Goal: Download file/media

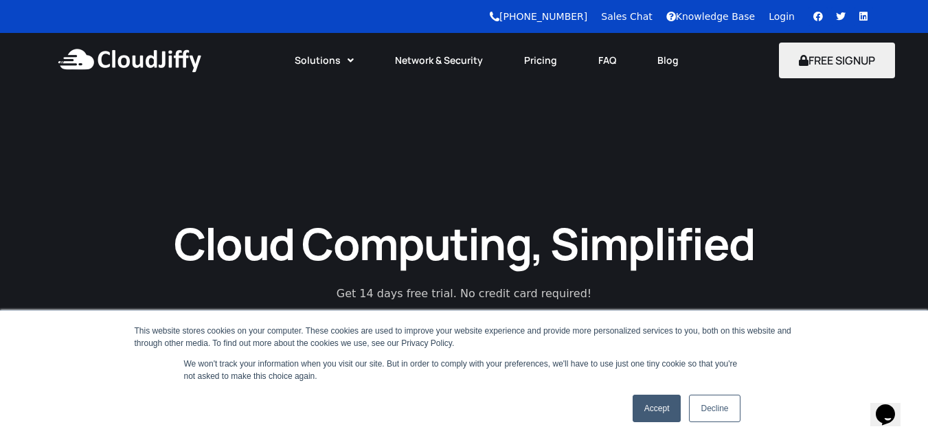
click at [787, 22] on link "Login" at bounding box center [781, 16] width 26 height 11
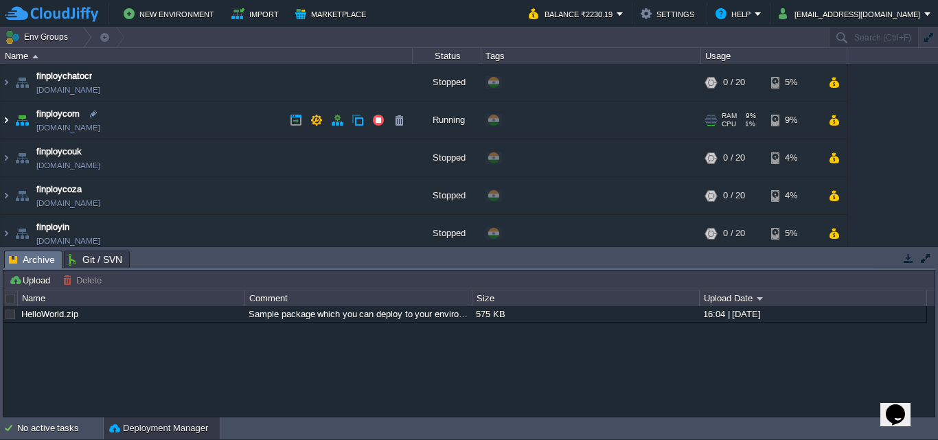
click at [4, 126] on img at bounding box center [6, 120] width 11 height 37
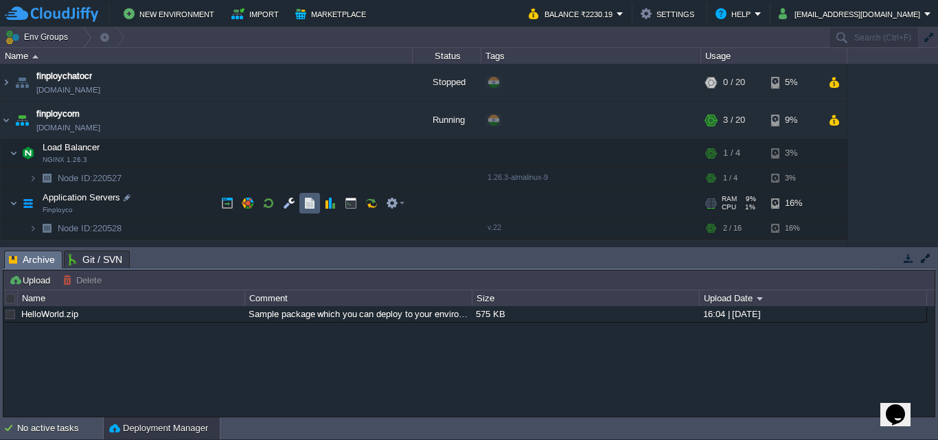
click at [319, 208] on td at bounding box center [309, 203] width 21 height 21
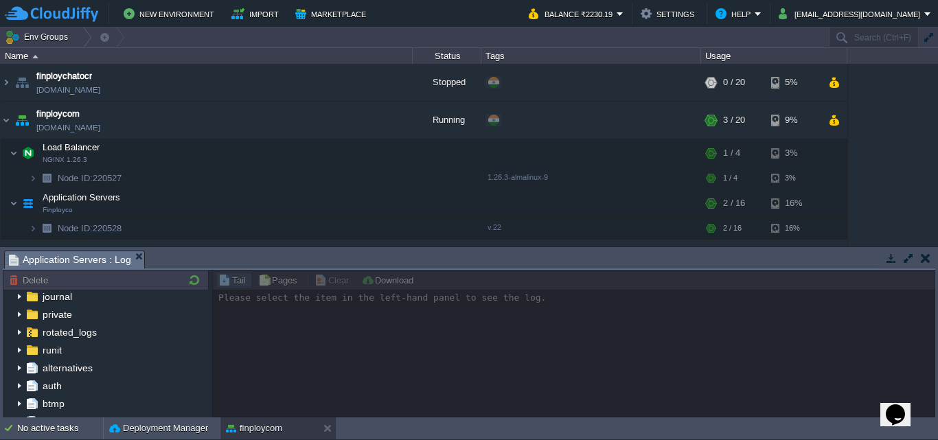
scroll to position [206, 0]
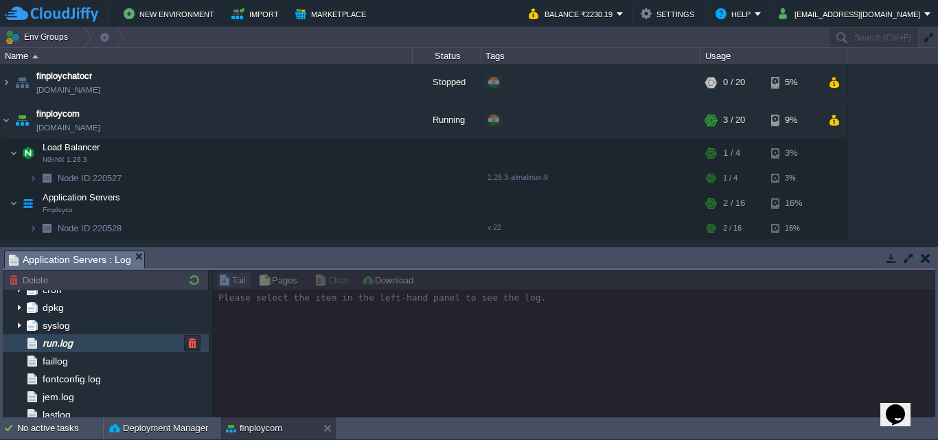
click at [127, 345] on div "run.log" at bounding box center [106, 343] width 206 height 18
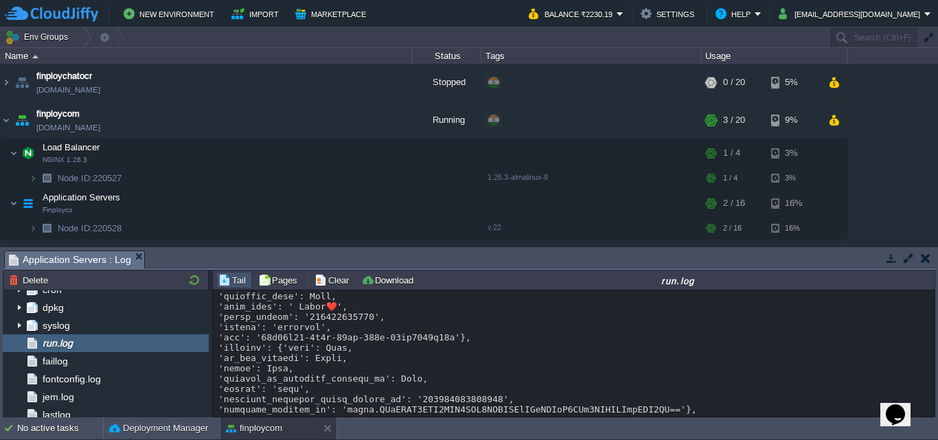
scroll to position [10444, 0]
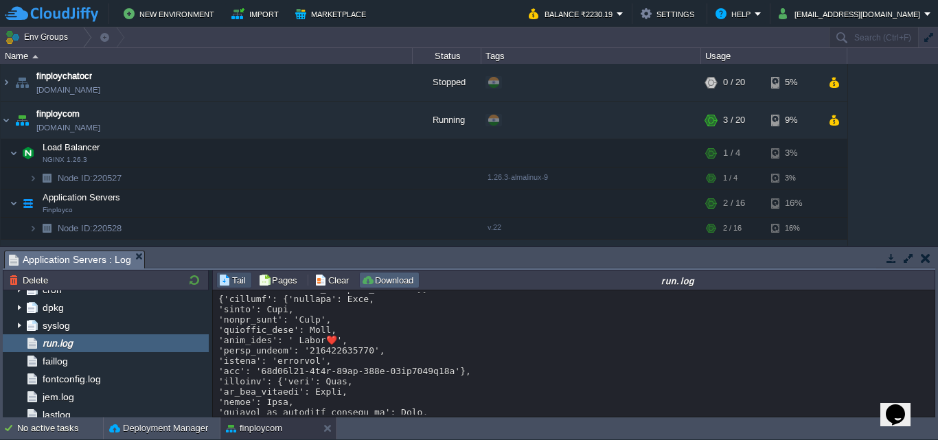
click at [372, 288] on td "Download" at bounding box center [389, 280] width 60 height 16
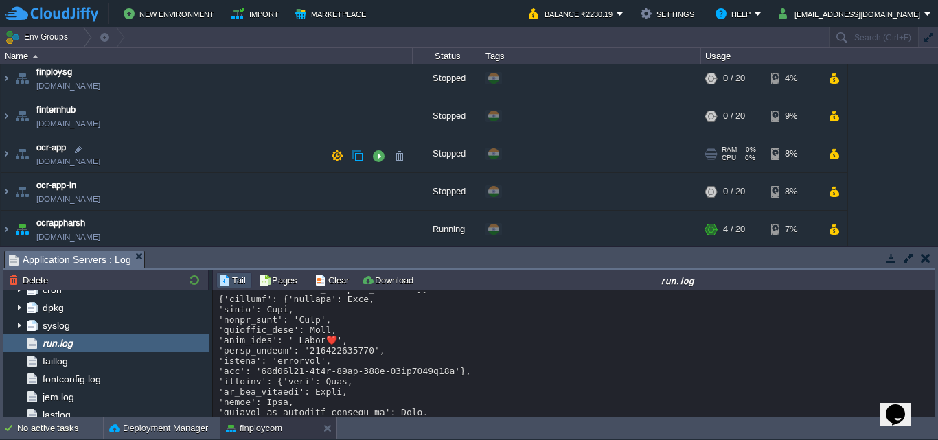
scroll to position [296, 0]
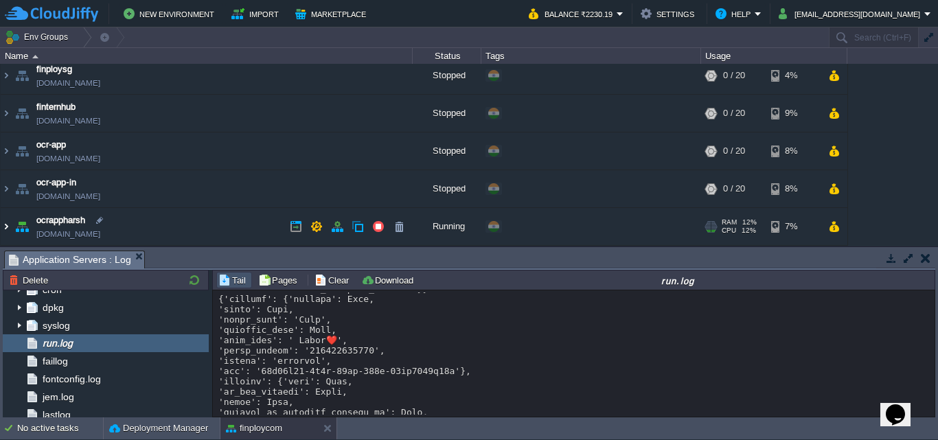
click at [1, 224] on img at bounding box center [6, 226] width 11 height 37
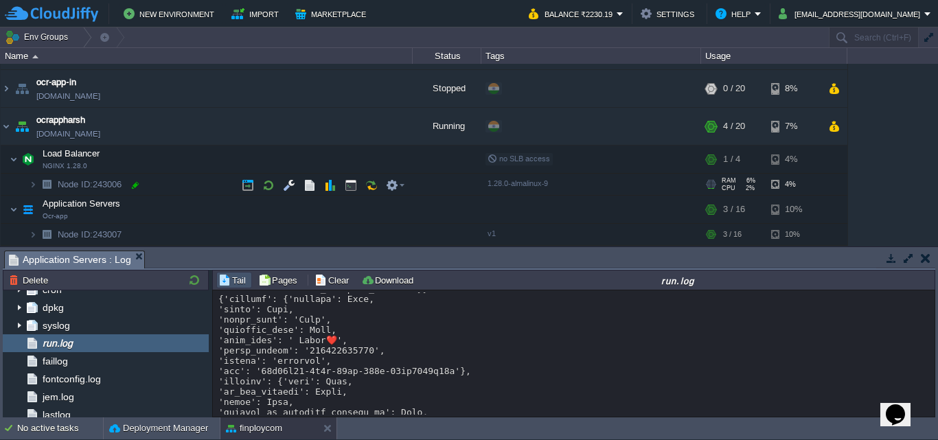
scroll to position [396, 0]
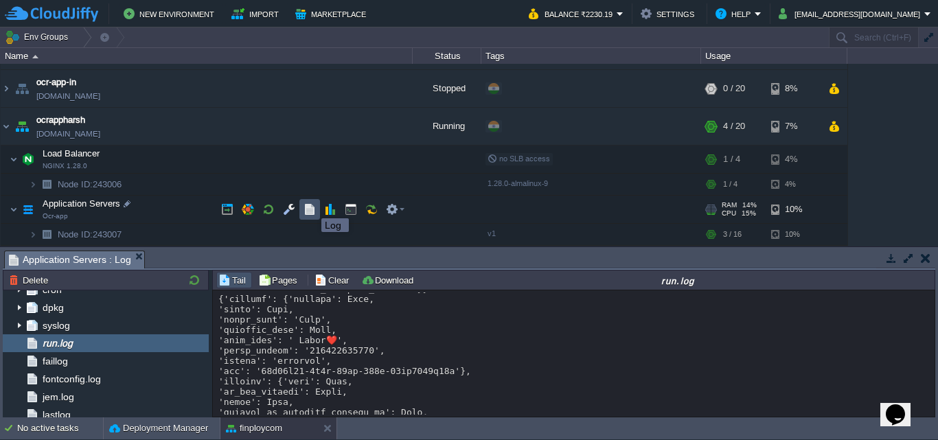
click at [311, 206] on button "button" at bounding box center [310, 209] width 12 height 12
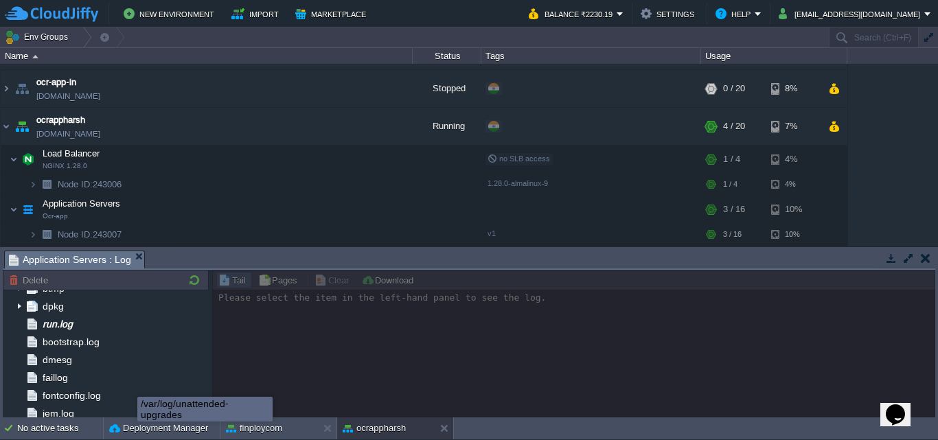
scroll to position [137, 0]
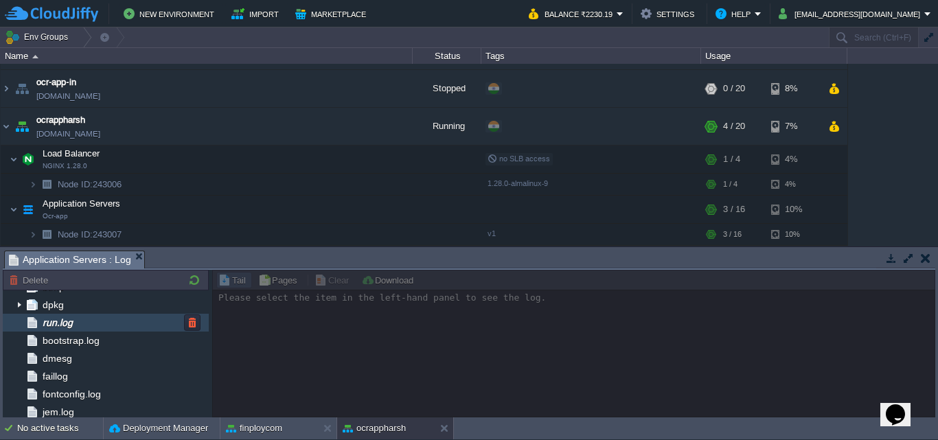
click at [75, 323] on span "run.log" at bounding box center [57, 323] width 35 height 12
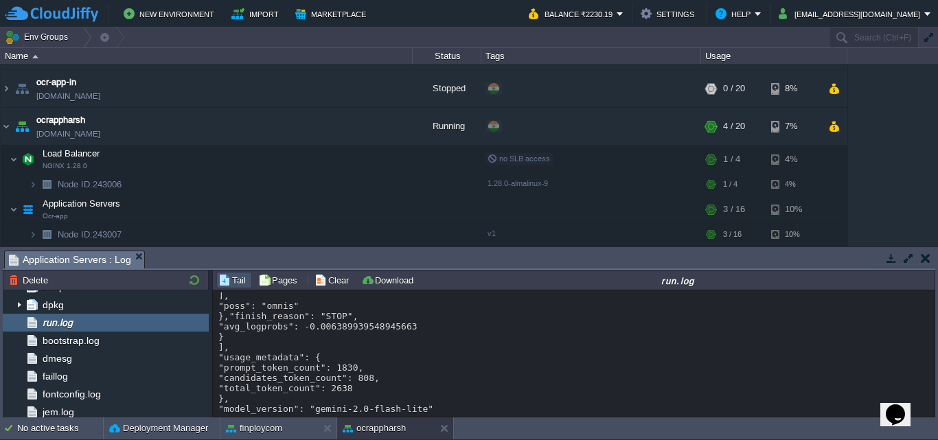
scroll to position [10327, 0]
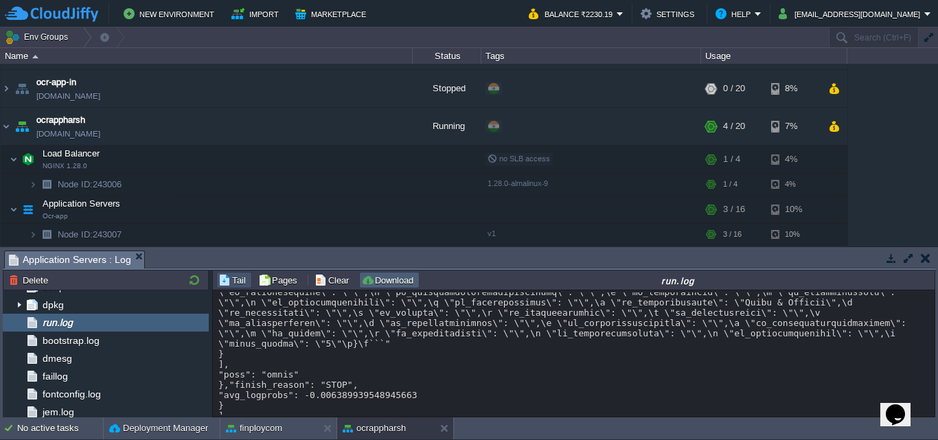
click at [374, 279] on button "Download" at bounding box center [389, 280] width 56 height 12
